Goal: Find specific page/section: Find specific page/section

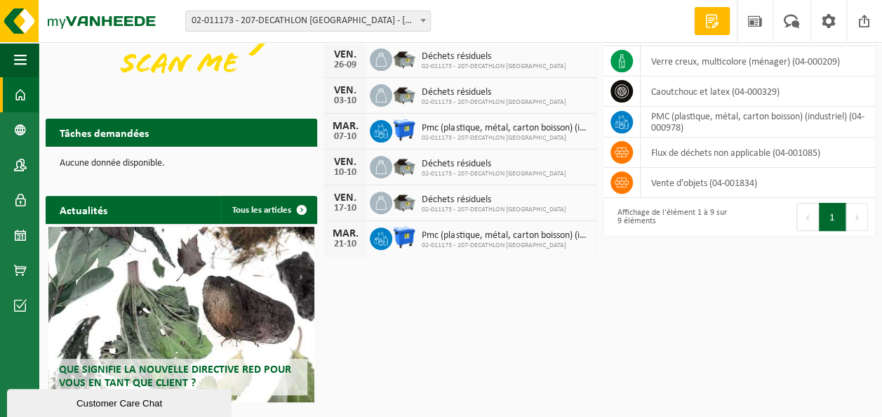
scroll to position [233, 0]
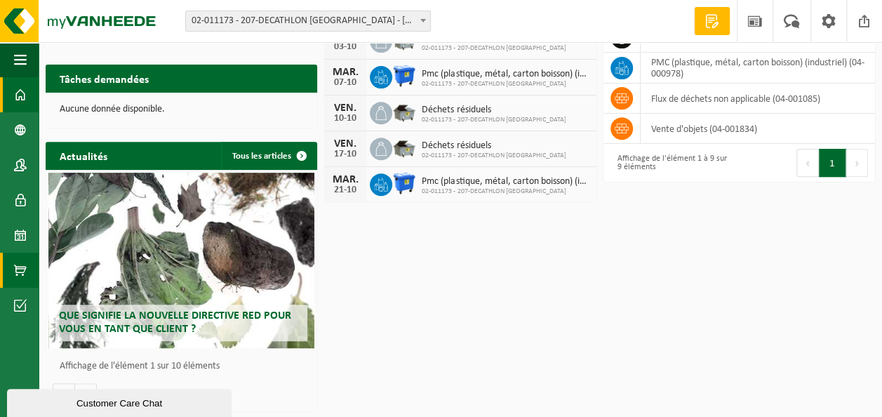
click at [17, 269] on span at bounding box center [20, 270] width 13 height 35
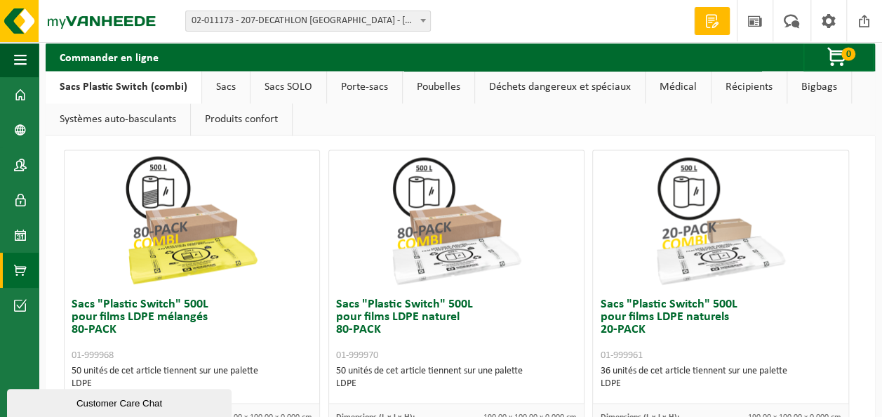
scroll to position [1120, 0]
click at [513, 86] on link "Déchets dangereux et spéciaux" at bounding box center [560, 87] width 170 height 32
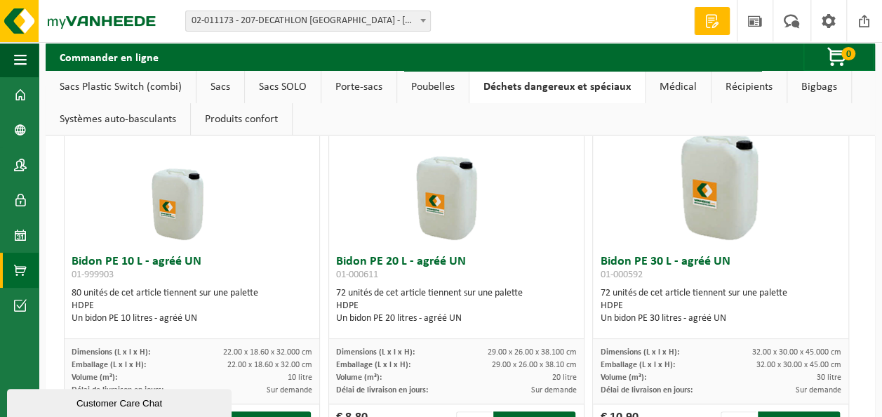
scroll to position [55, 0]
click at [282, 87] on link "Sacs SOLO" at bounding box center [283, 87] width 76 height 32
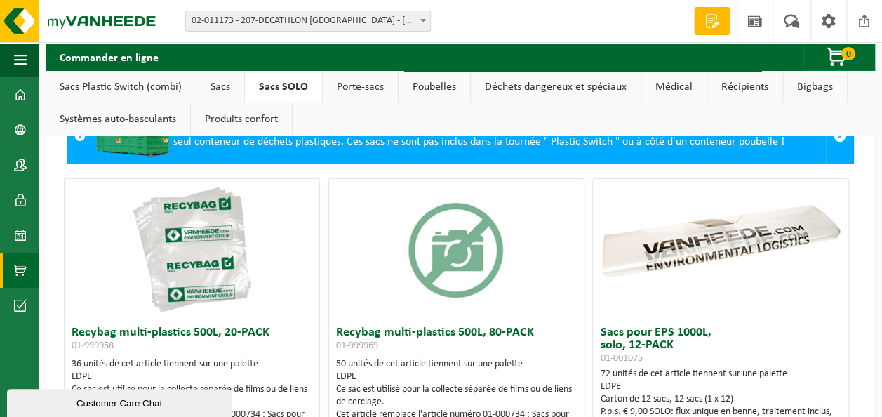
click at [347, 90] on link "Porte-sacs" at bounding box center [360, 87] width 75 height 32
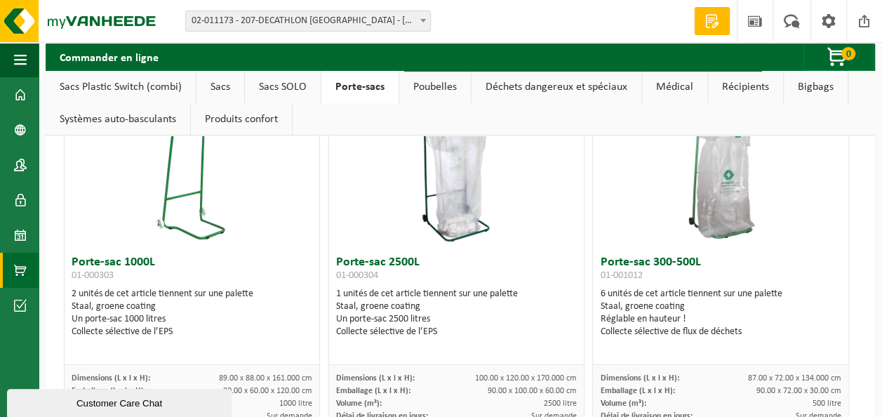
click at [422, 87] on link "Poubelles" at bounding box center [435, 87] width 72 height 32
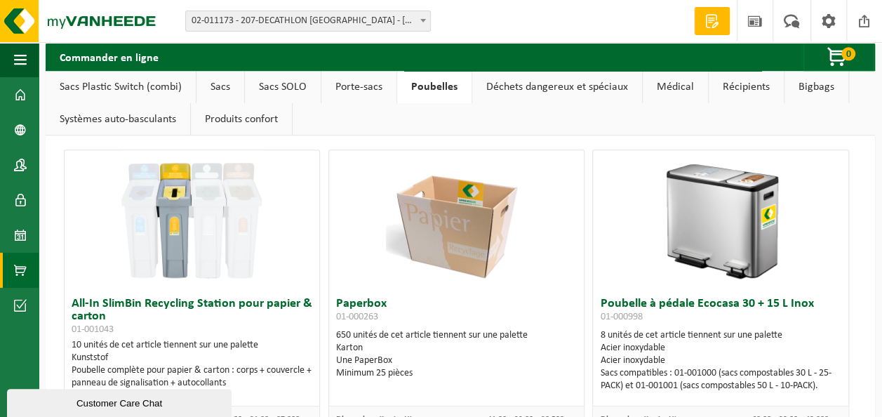
scroll to position [389, 0]
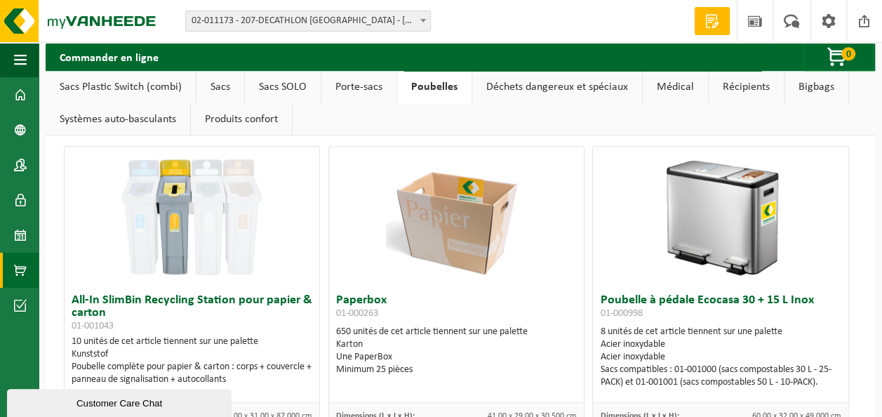
click at [493, 250] on img at bounding box center [456, 217] width 140 height 140
click at [474, 252] on img at bounding box center [456, 217] width 140 height 140
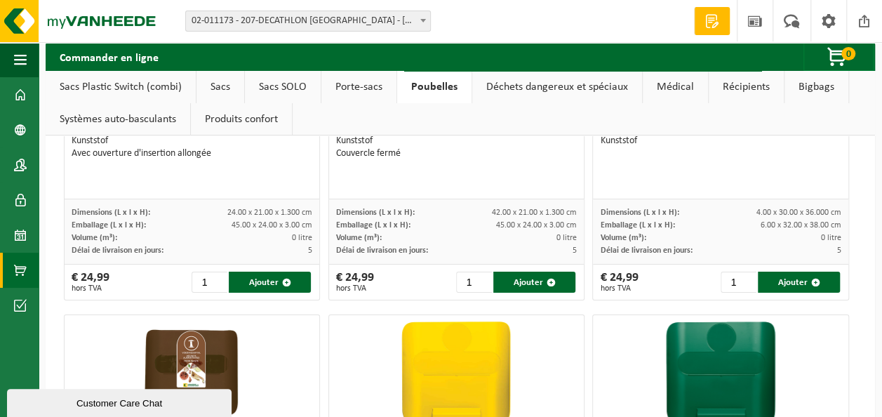
scroll to position [2453, 0]
